Goal: Find specific page/section: Find specific page/section

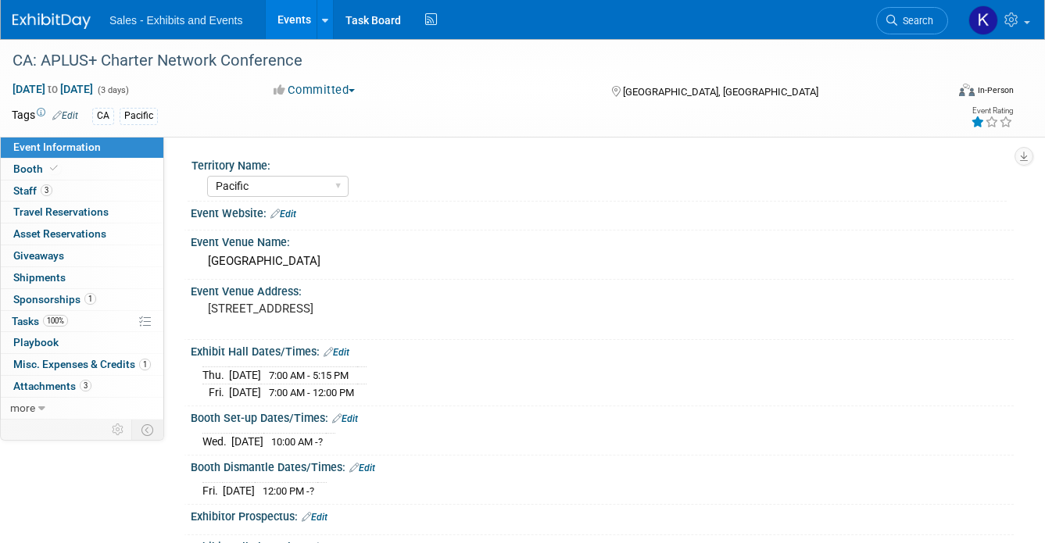
select select "Pacific"
click at [900, 19] on span "Search" at bounding box center [915, 21] width 36 height 12
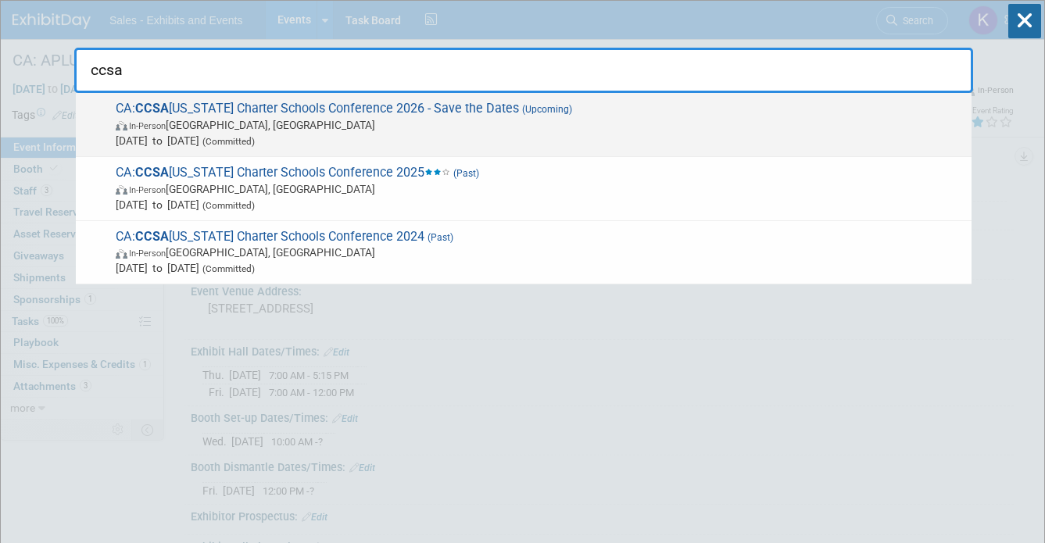
type input "ccsa"
click at [495, 106] on span "CA: CCSA [US_STATE] Charter Schools Conference 2026 - Save the Dates (Upcoming)…" at bounding box center [537, 125] width 852 height 48
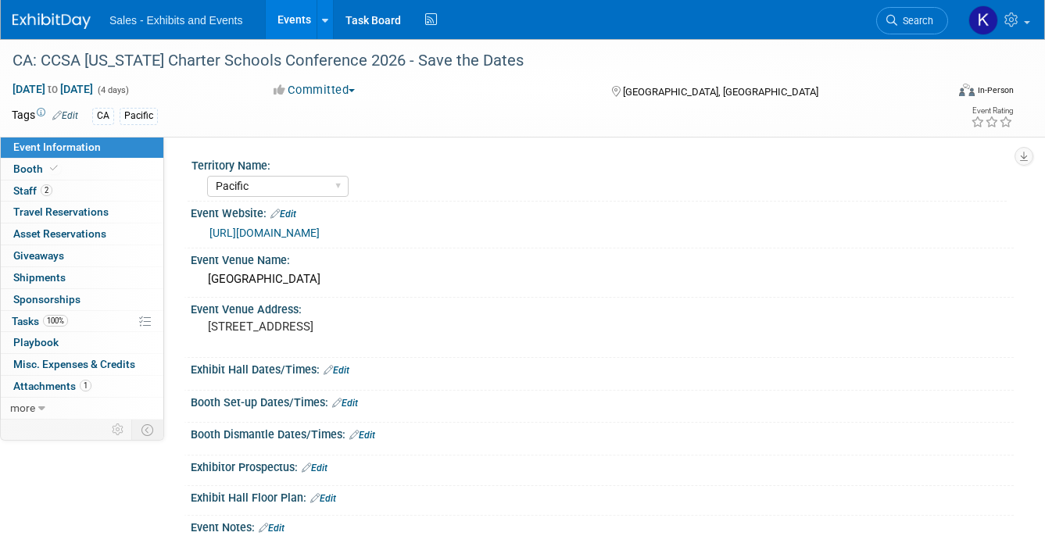
select select "Pacific"
click at [37, 193] on span "Staff 2" at bounding box center [32, 190] width 39 height 13
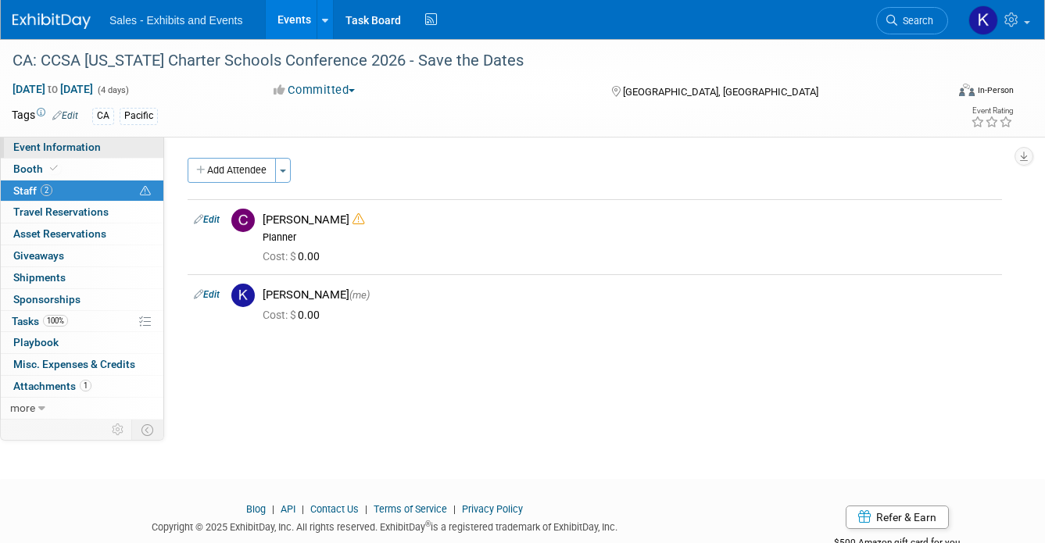
click at [48, 146] on span "Event Information" at bounding box center [57, 147] width 88 height 13
select select "Pacific"
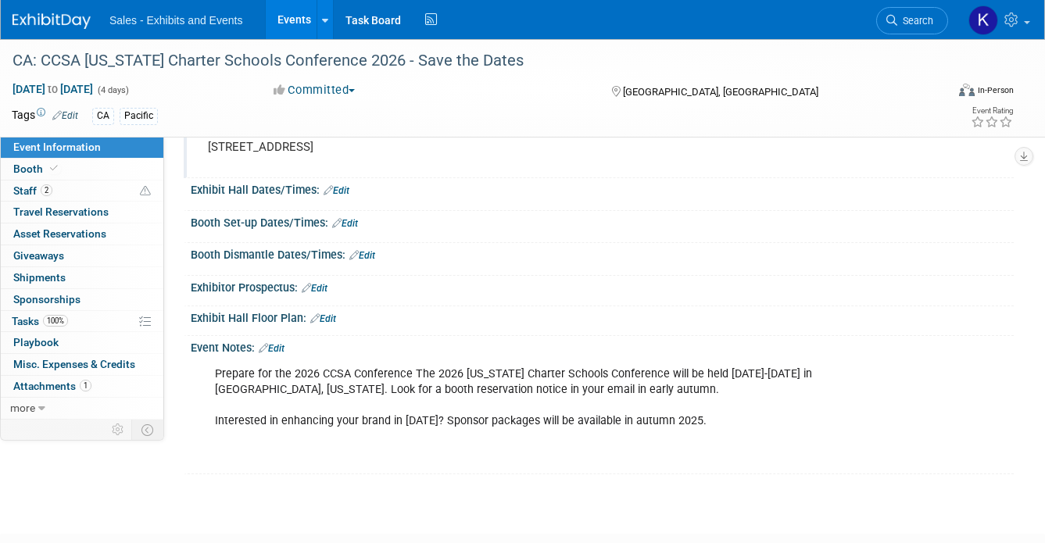
scroll to position [166, 0]
